Goal: Information Seeking & Learning: Learn about a topic

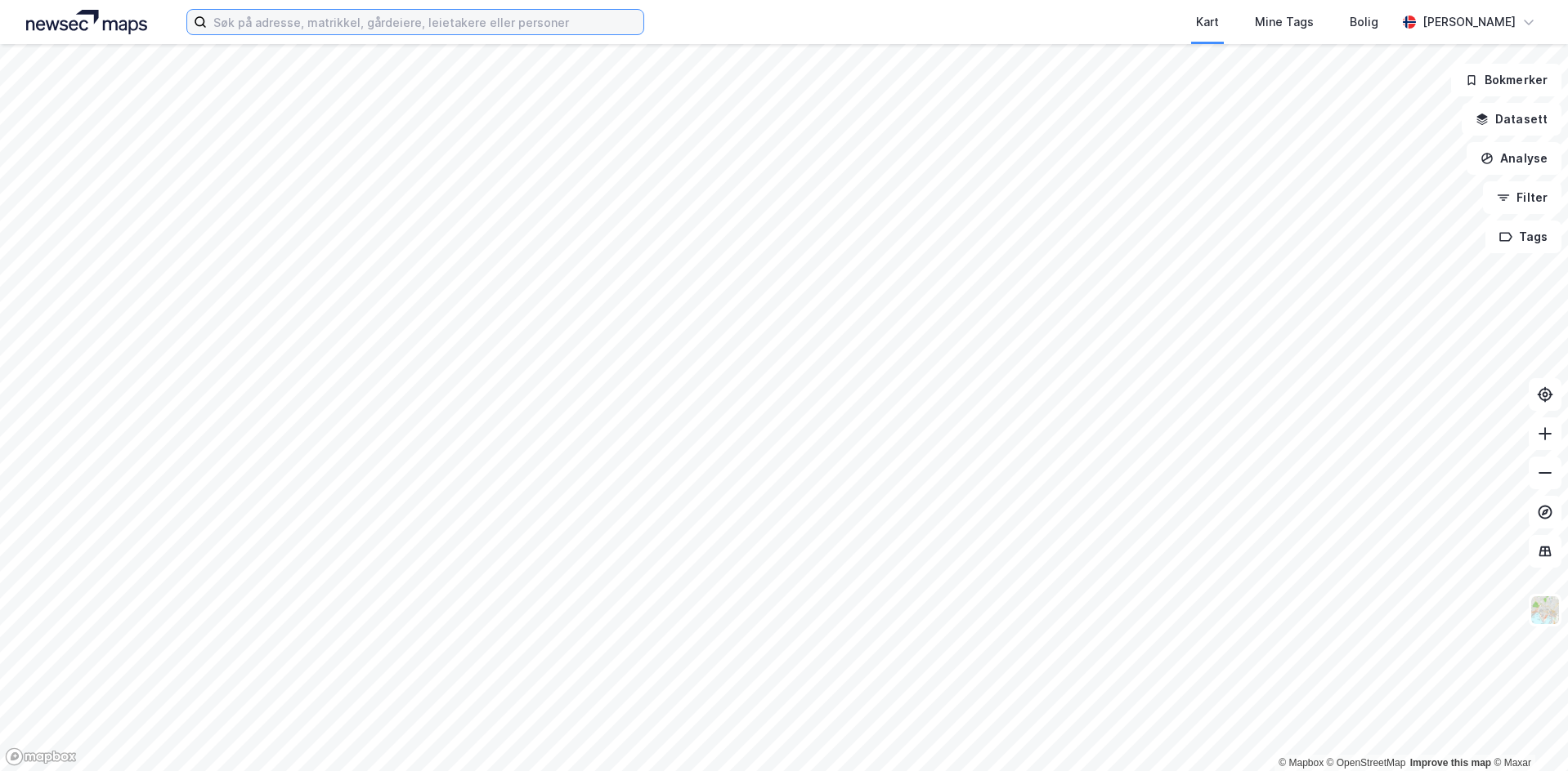
click at [227, 11] on input at bounding box center [425, 22] width 437 height 24
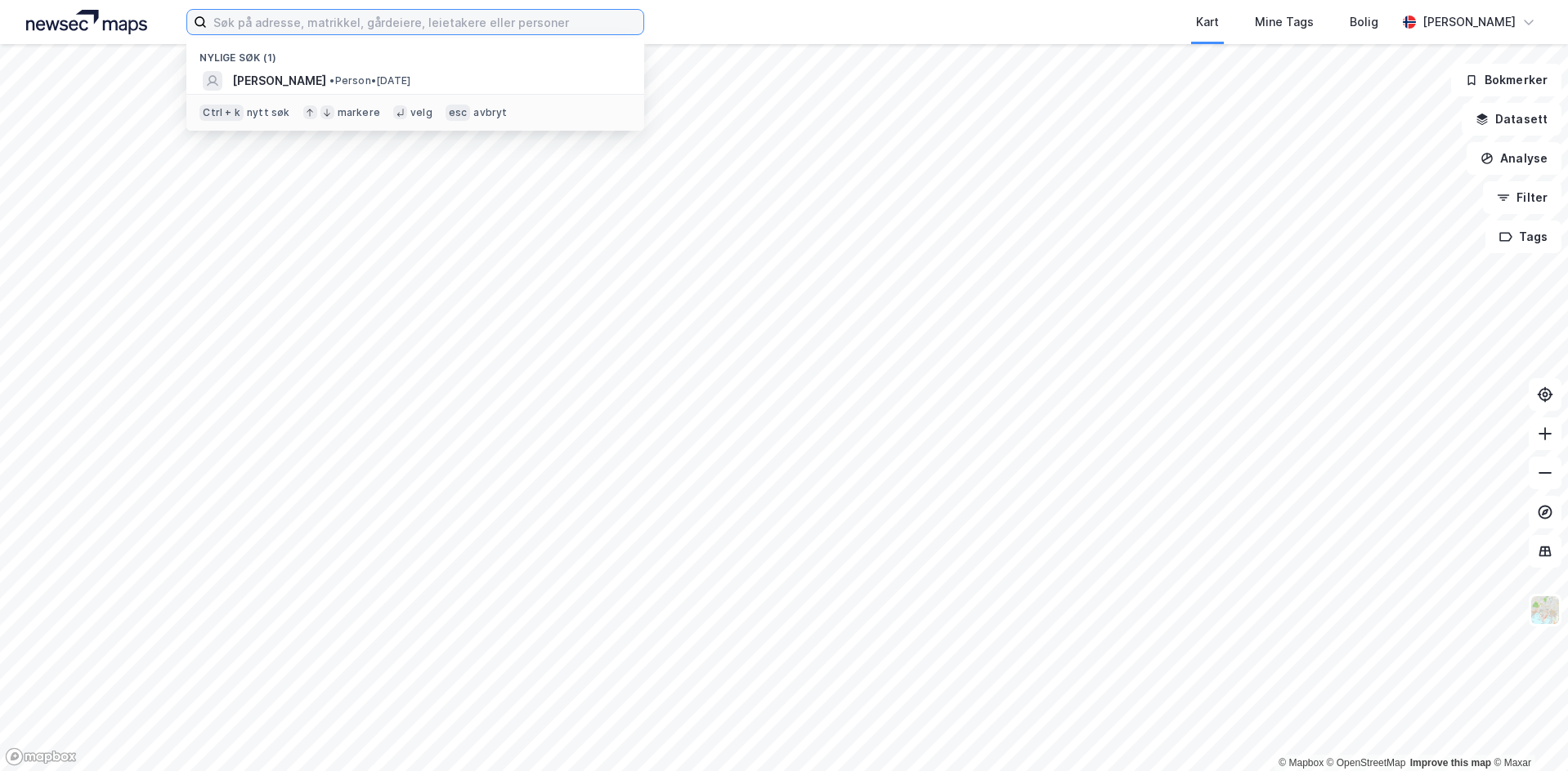
paste input "[PERSON_NAME]"
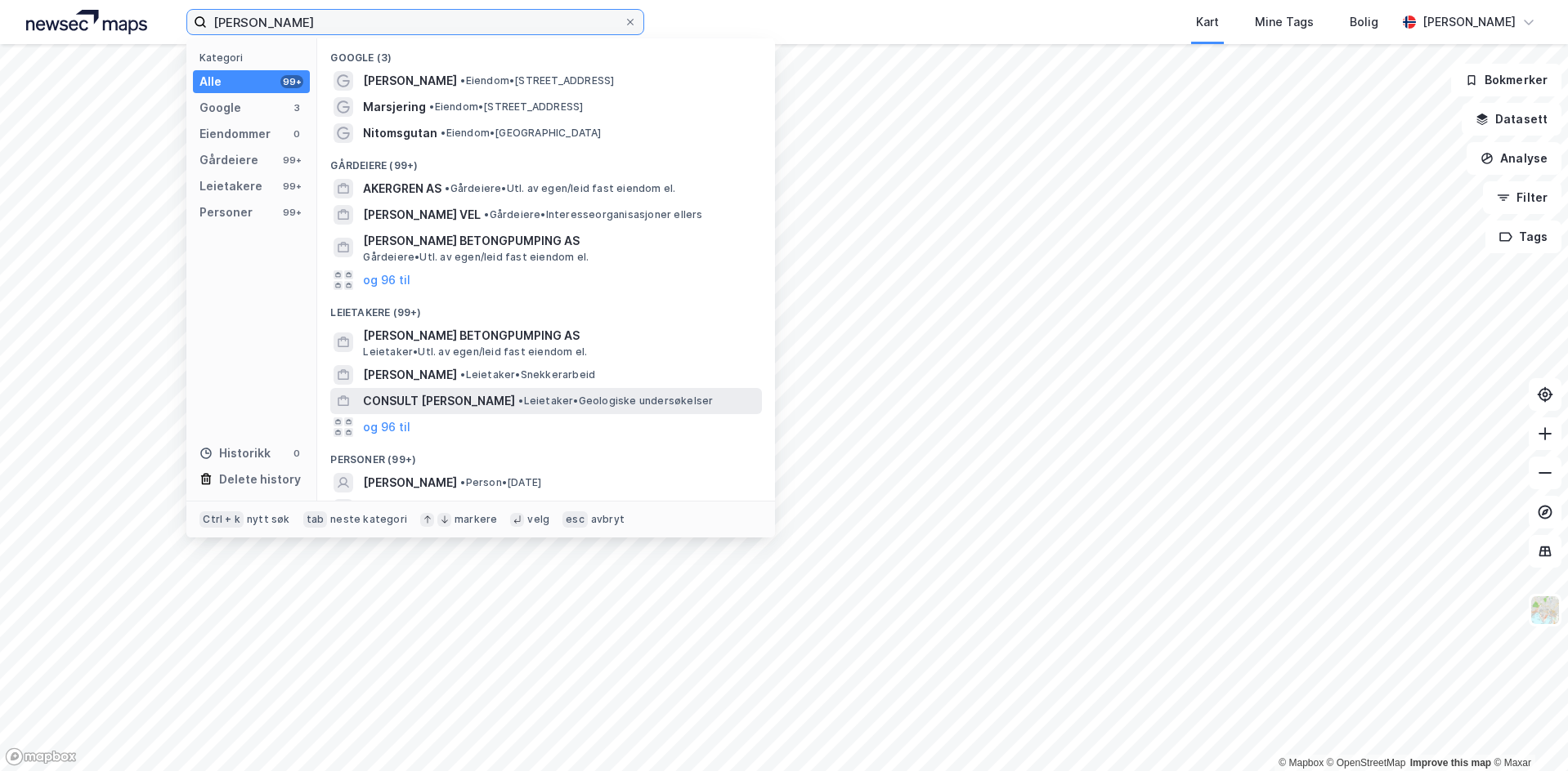
scroll to position [74, 0]
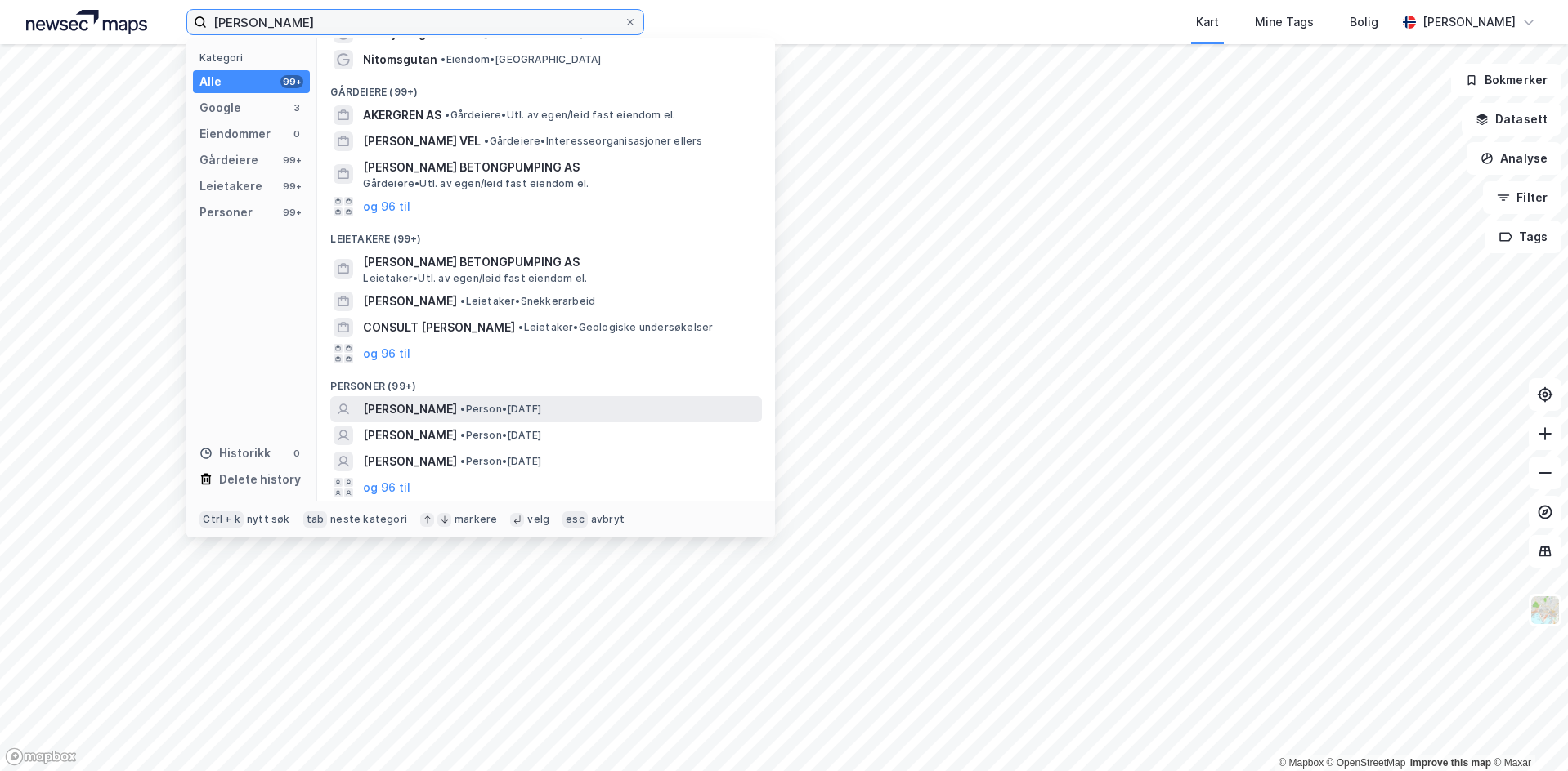
type input "[PERSON_NAME]"
click at [641, 406] on div "[PERSON_NAME] • Person • [DATE]" at bounding box center [561, 409] width 395 height 20
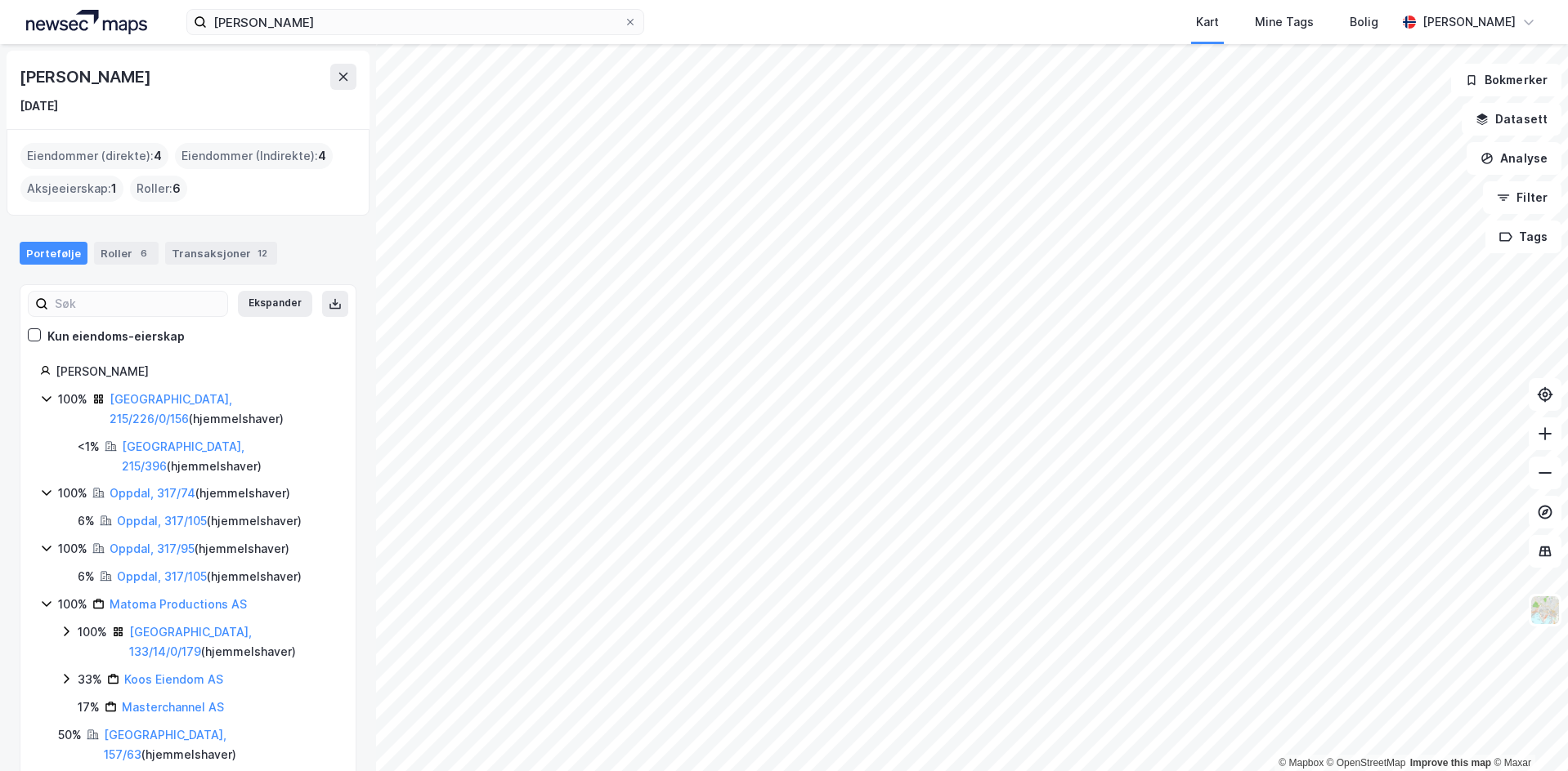
click at [248, 239] on div "Portefølje Roller 6 Transaksjoner 12" at bounding box center [187, 246] width 376 height 49
click at [245, 244] on div "Transaksjoner 12" at bounding box center [221, 253] width 112 height 23
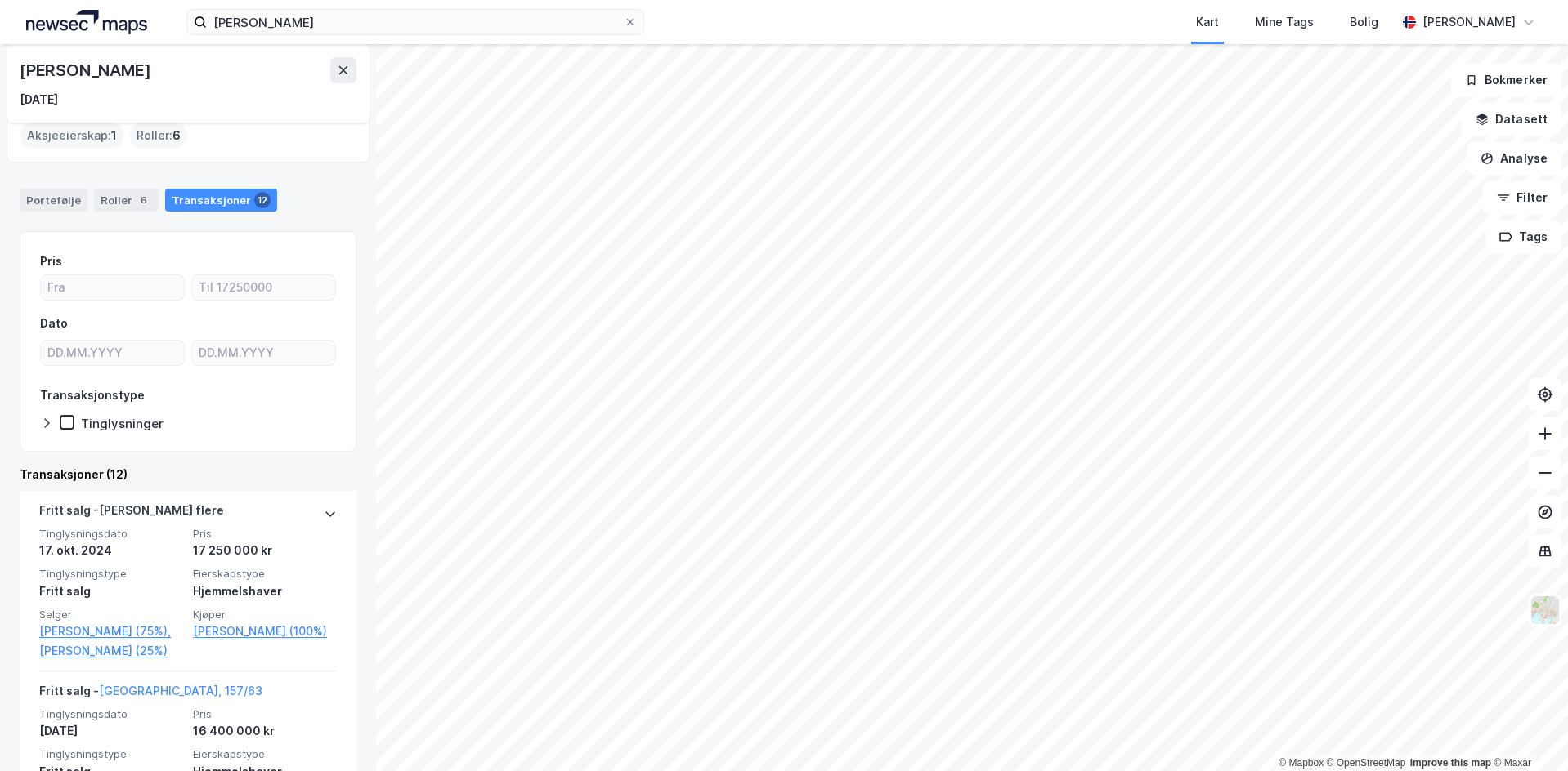
scroll to position [82, 0]
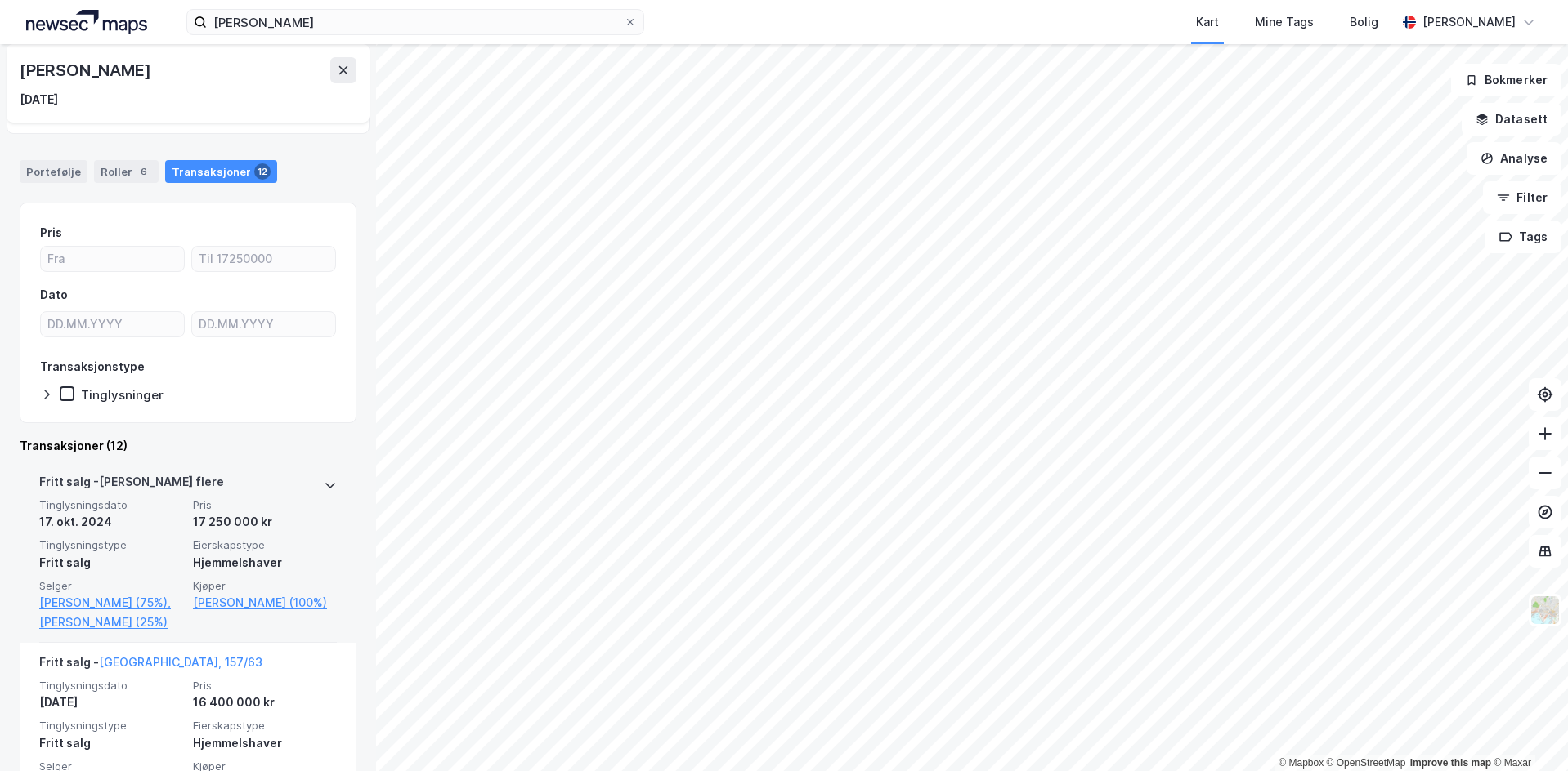
click at [282, 512] on span "Pris" at bounding box center [265, 505] width 144 height 14
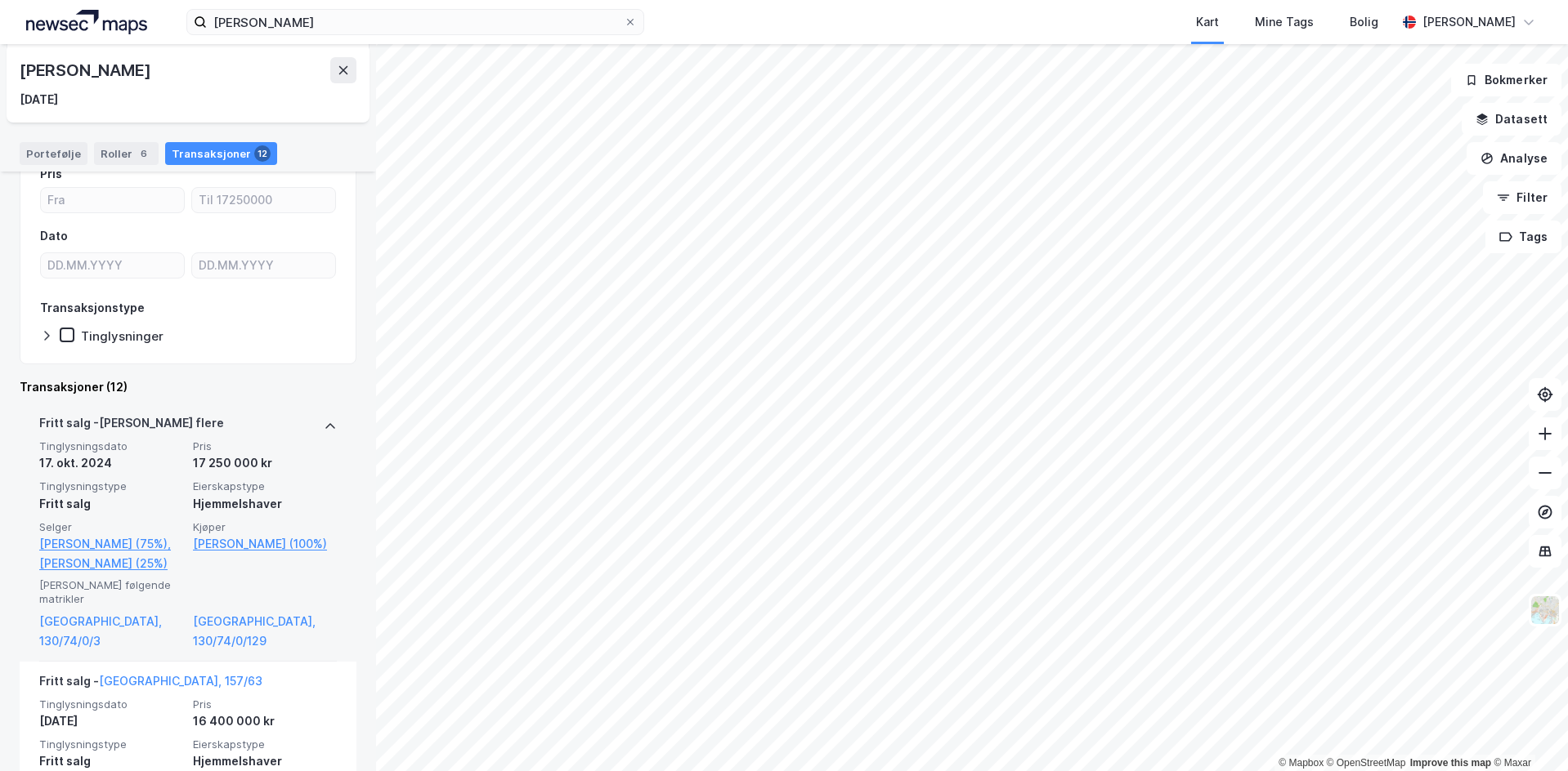
scroll to position [163, 0]
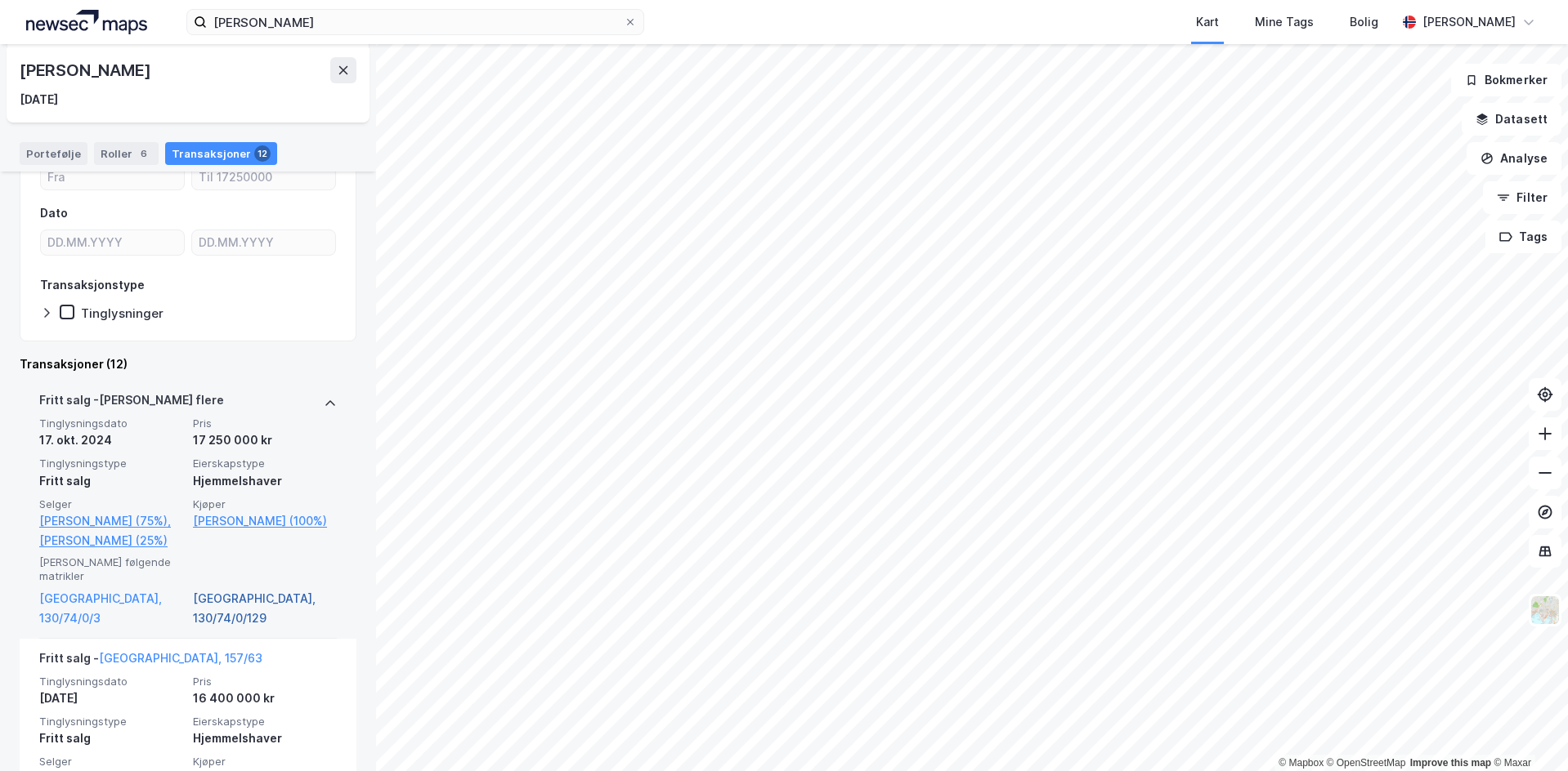
click at [233, 627] on link "[GEOGRAPHIC_DATA], 130/74/0/129" at bounding box center [265, 609] width 144 height 39
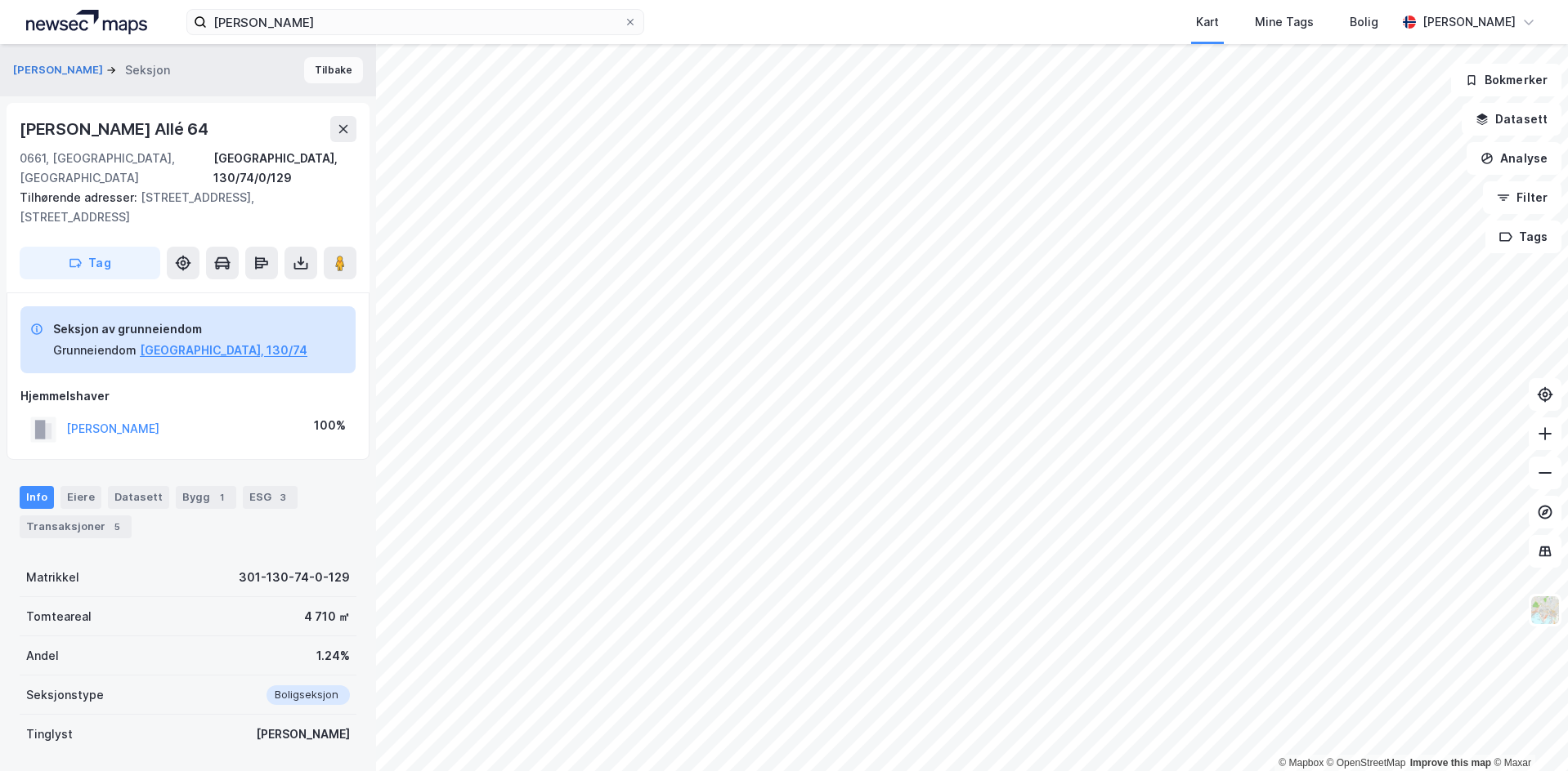
click at [317, 64] on button "Tilbake" at bounding box center [333, 70] width 59 height 26
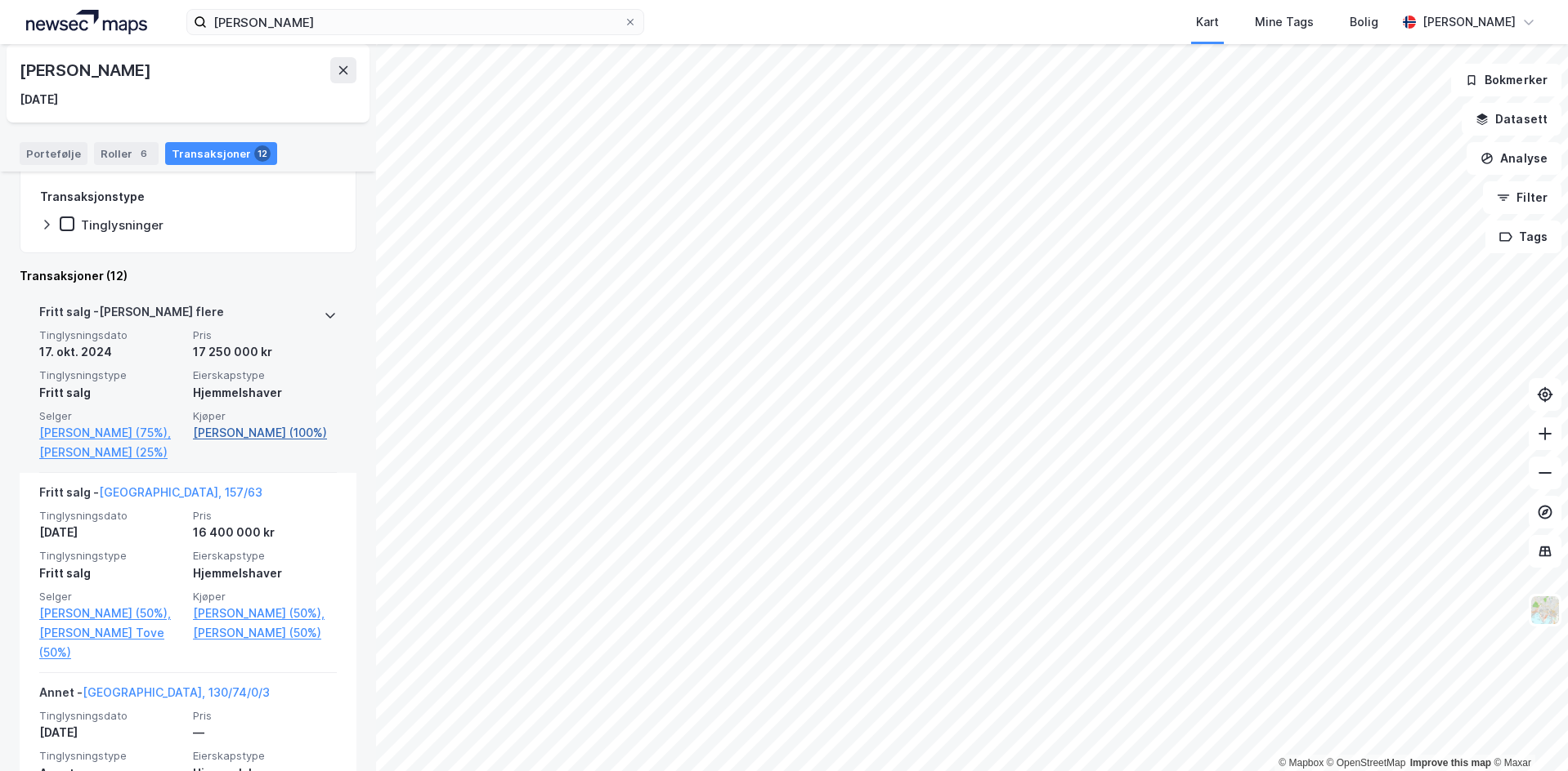
scroll to position [245, 0]
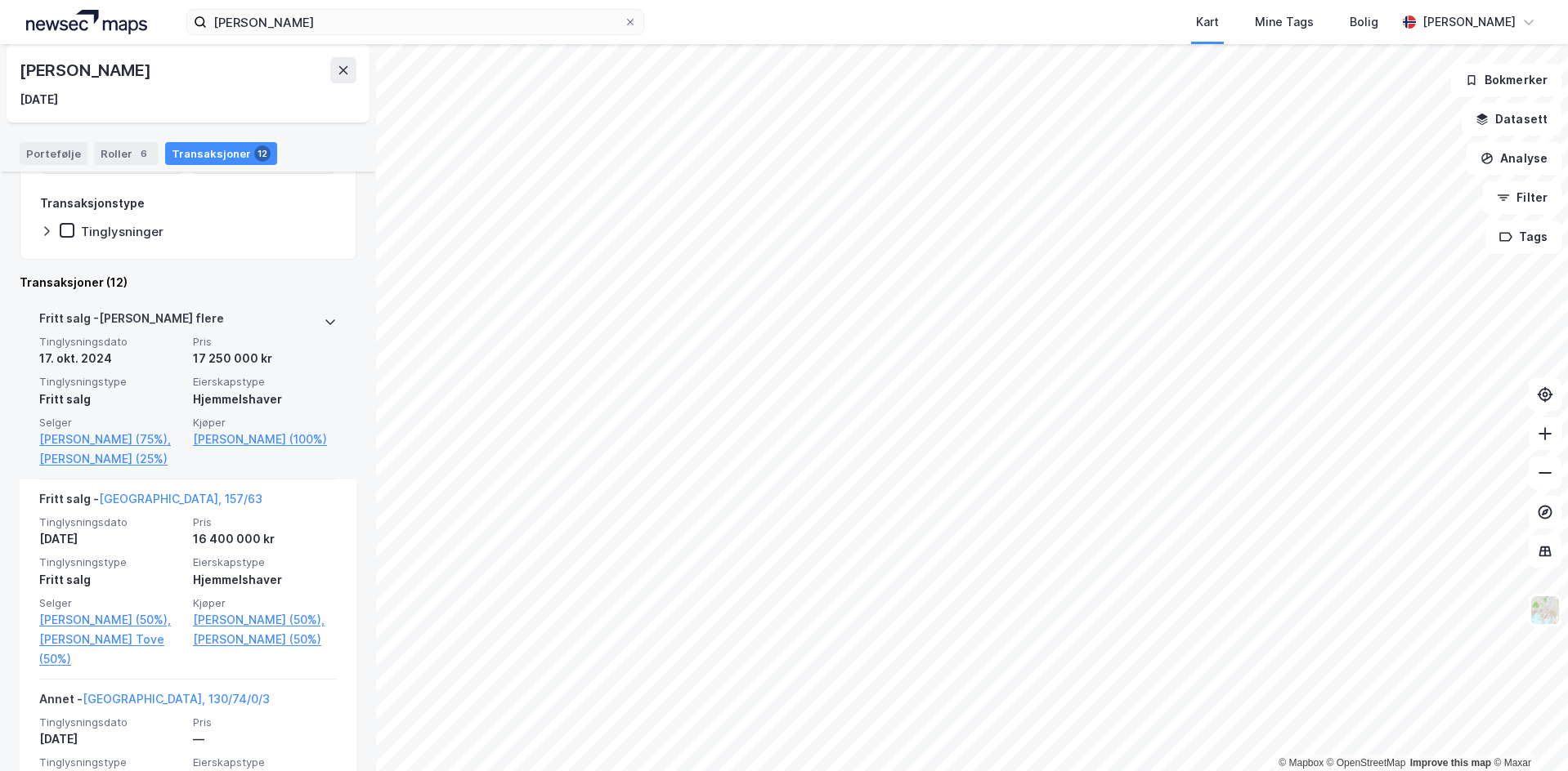
click at [299, 462] on div "Kjøper [PERSON_NAME] (100%)" at bounding box center [265, 442] width 144 height 53
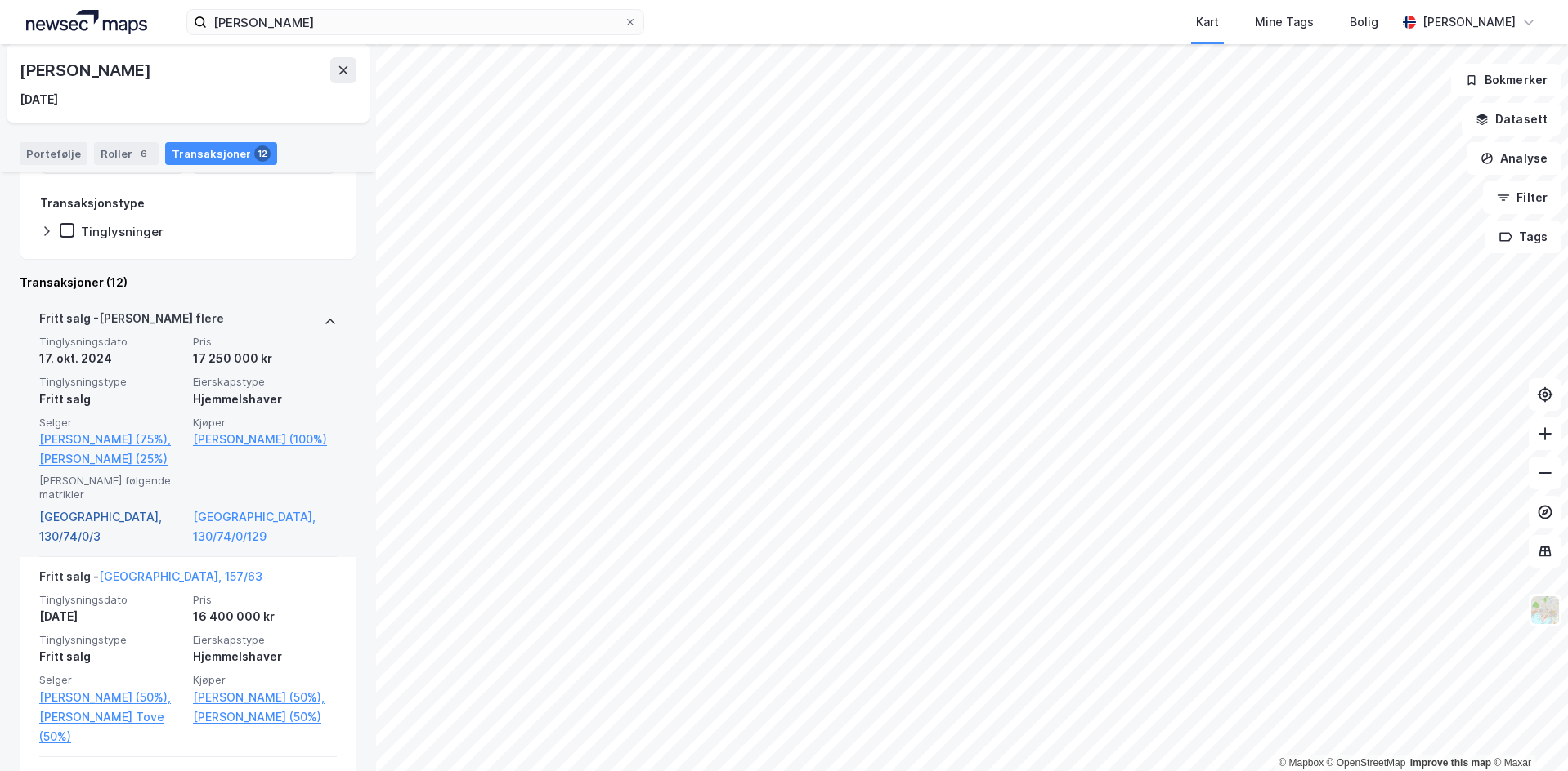
click at [121, 544] on link "[GEOGRAPHIC_DATA], 130/74/0/3" at bounding box center [111, 527] width 144 height 39
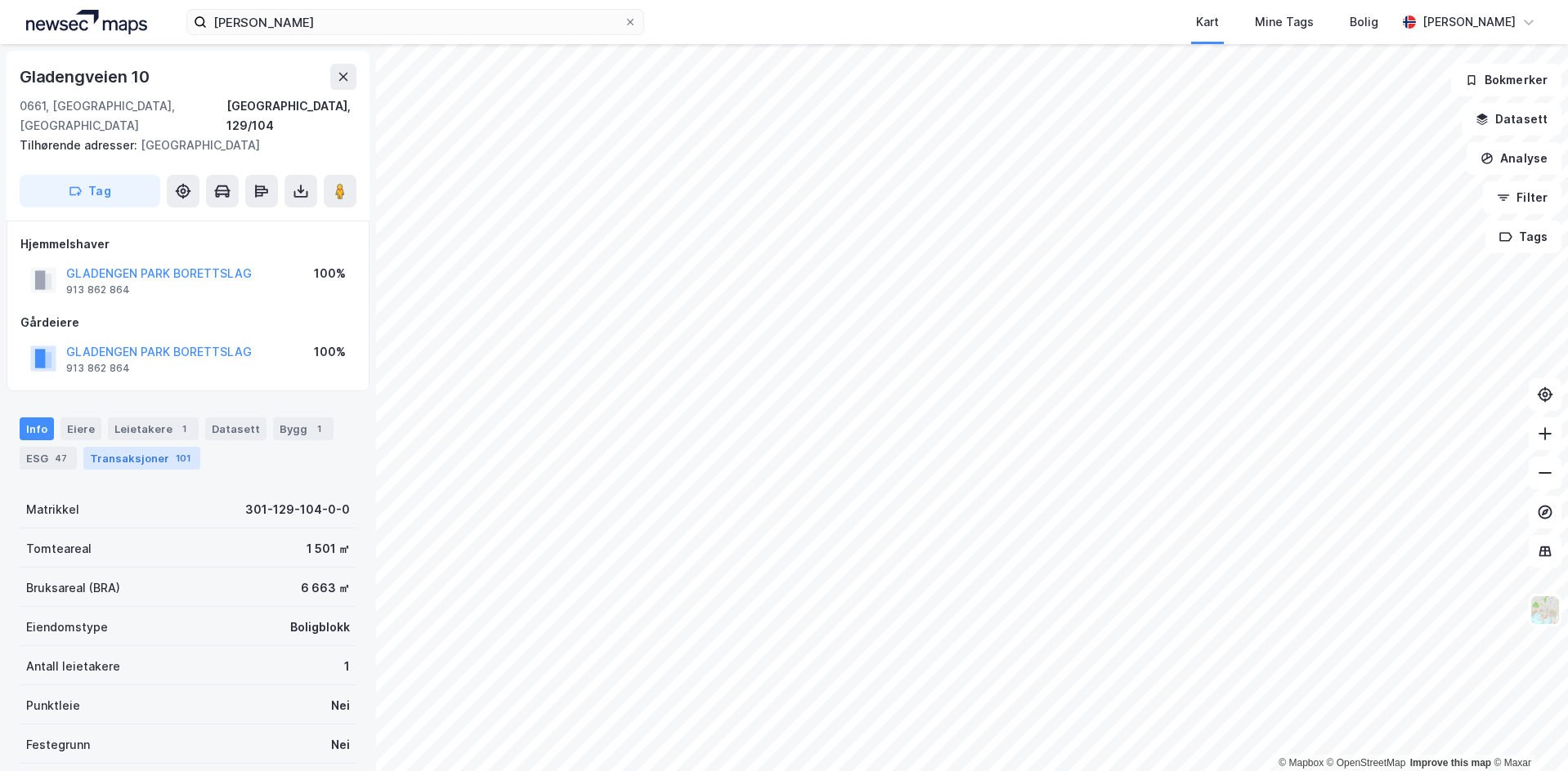
click at [173, 459] on div "101" at bounding box center [183, 459] width 21 height 17
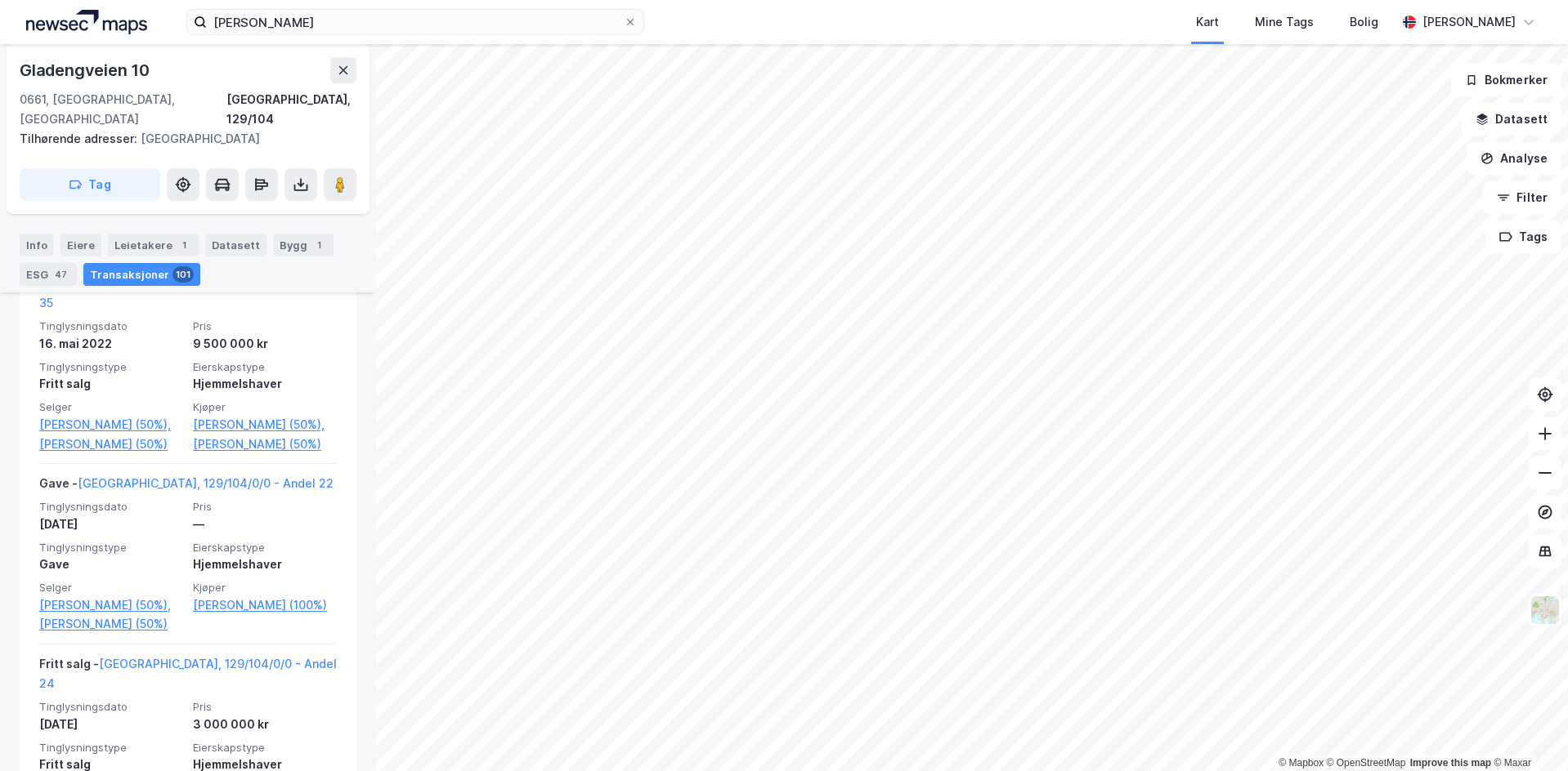
scroll to position [4518, 0]
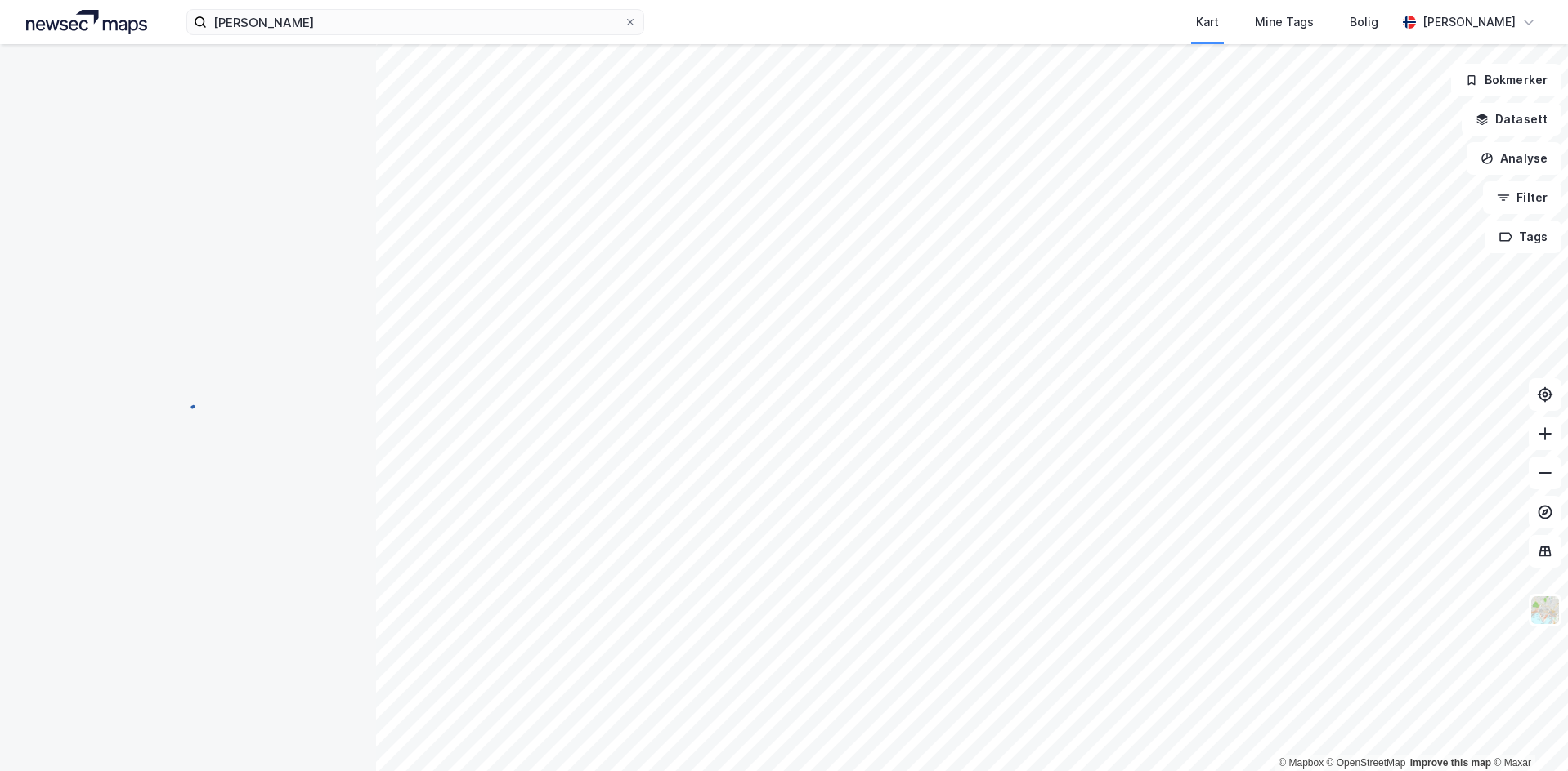
scroll to position [31, 0]
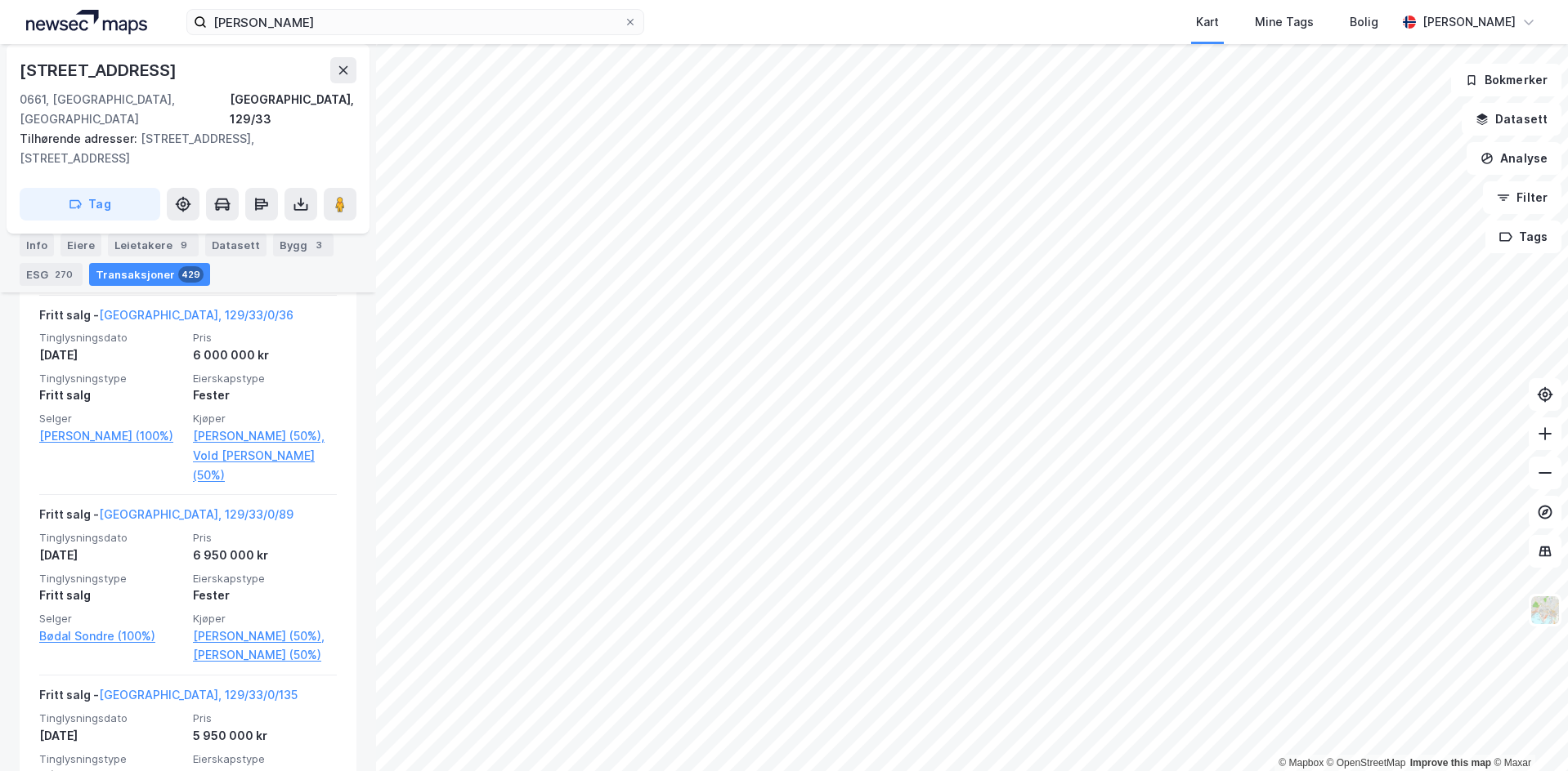
scroll to position [7604, 0]
